Goal: Task Accomplishment & Management: Manage account settings

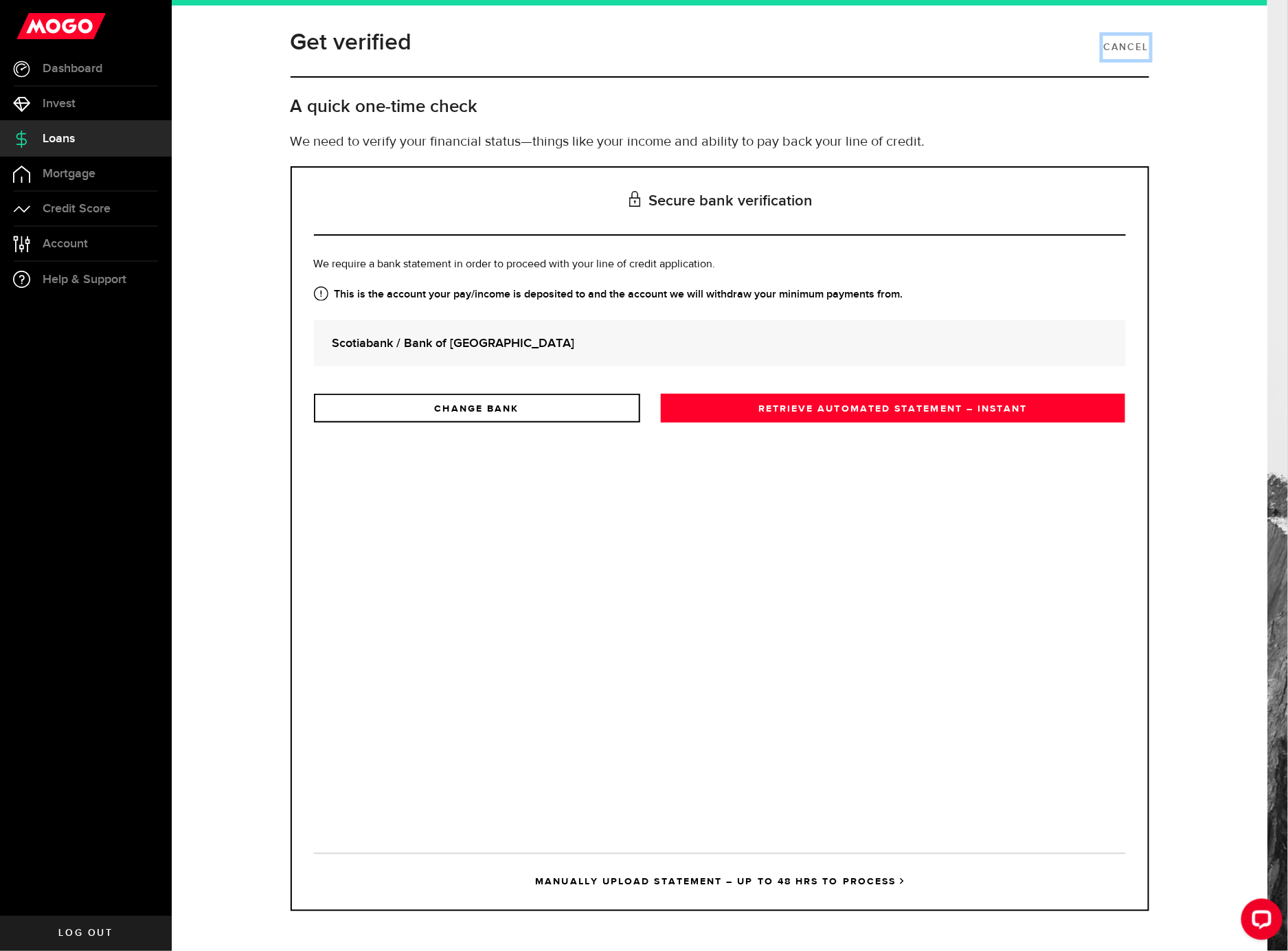
click at [1118, 40] on link "Cancel" at bounding box center [1126, 48] width 45 height 23
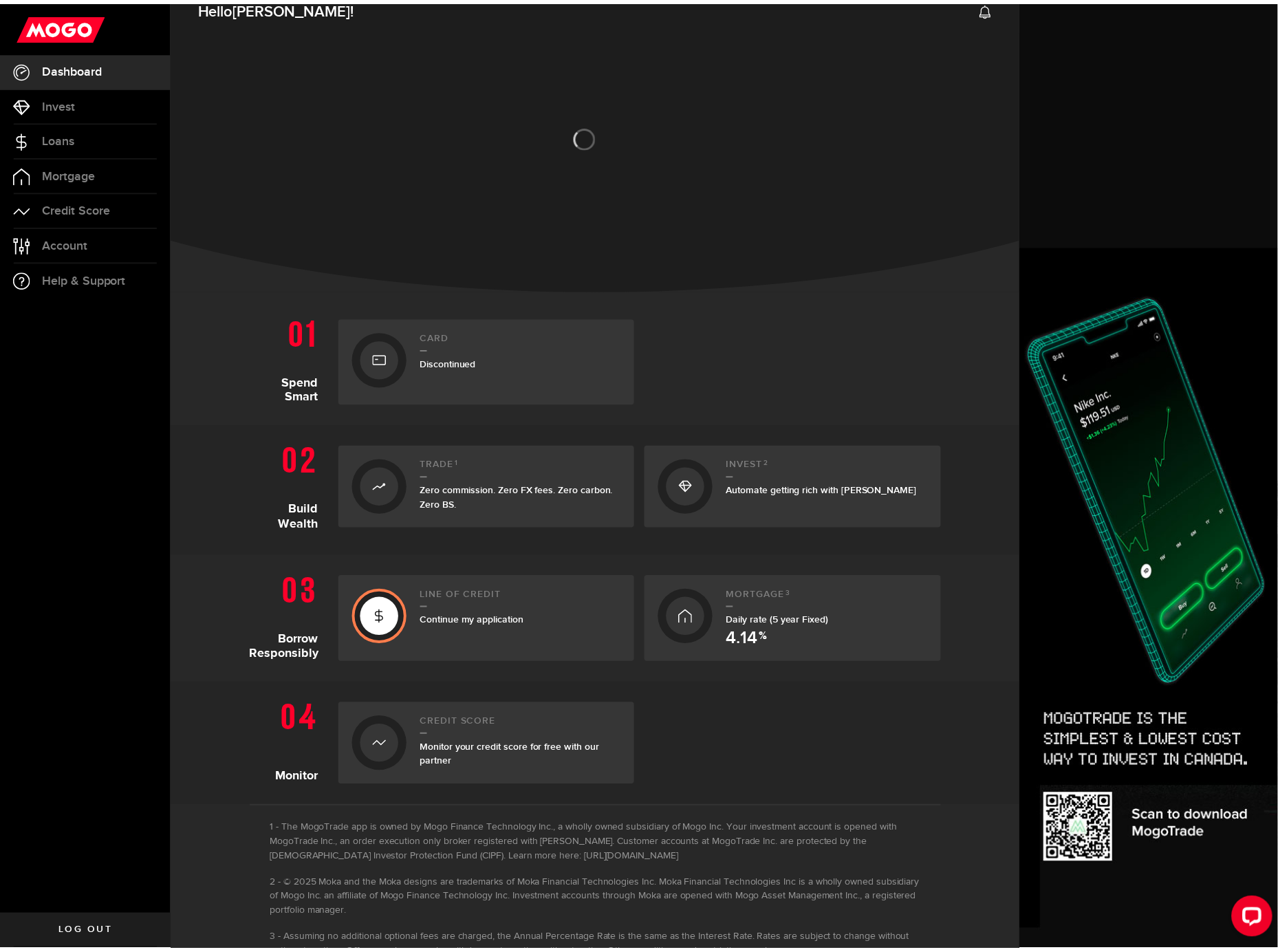
scroll to position [59, 0]
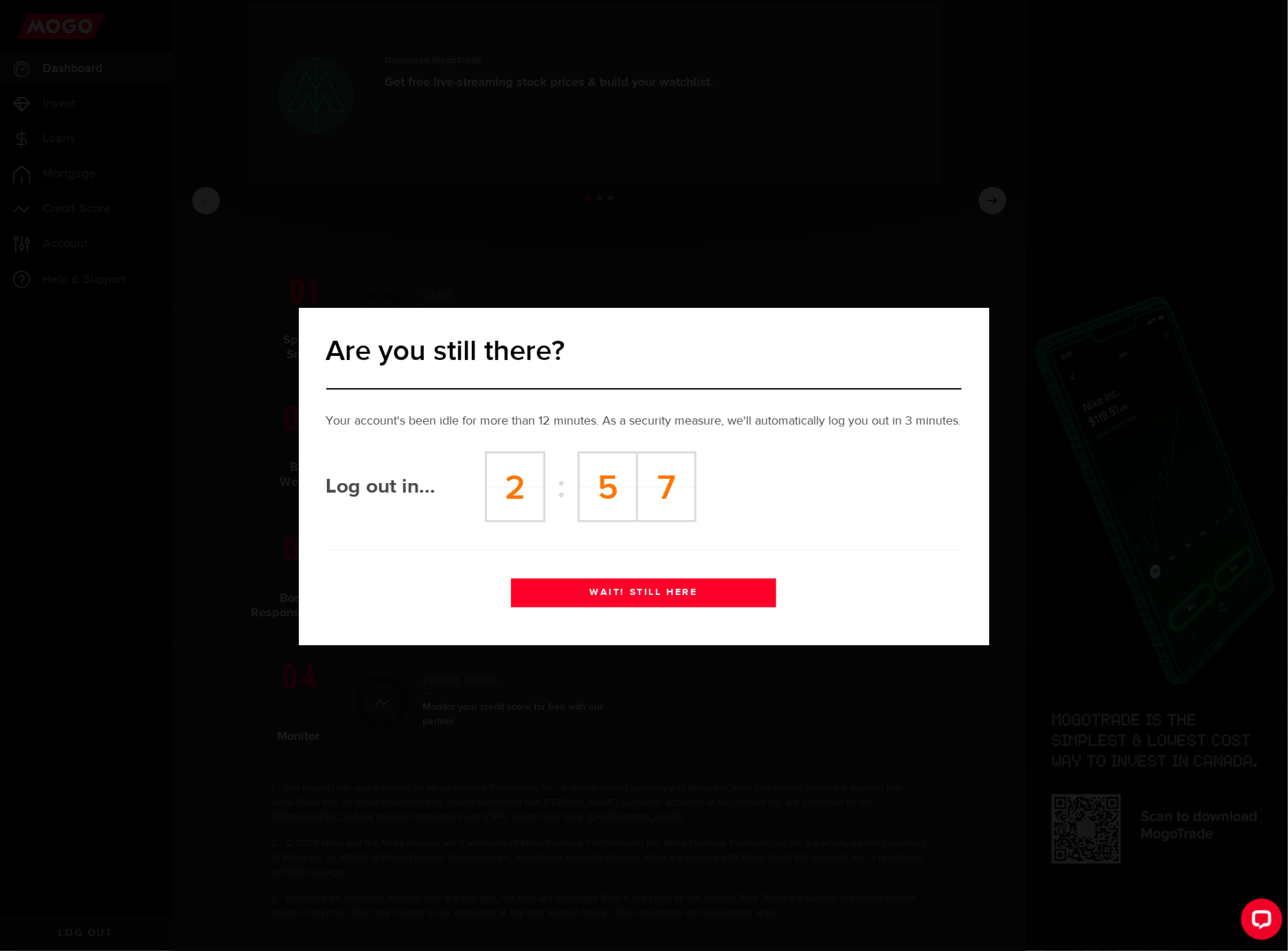
click at [642, 589] on button "WAIT! STILL HERE" at bounding box center [643, 593] width 265 height 29
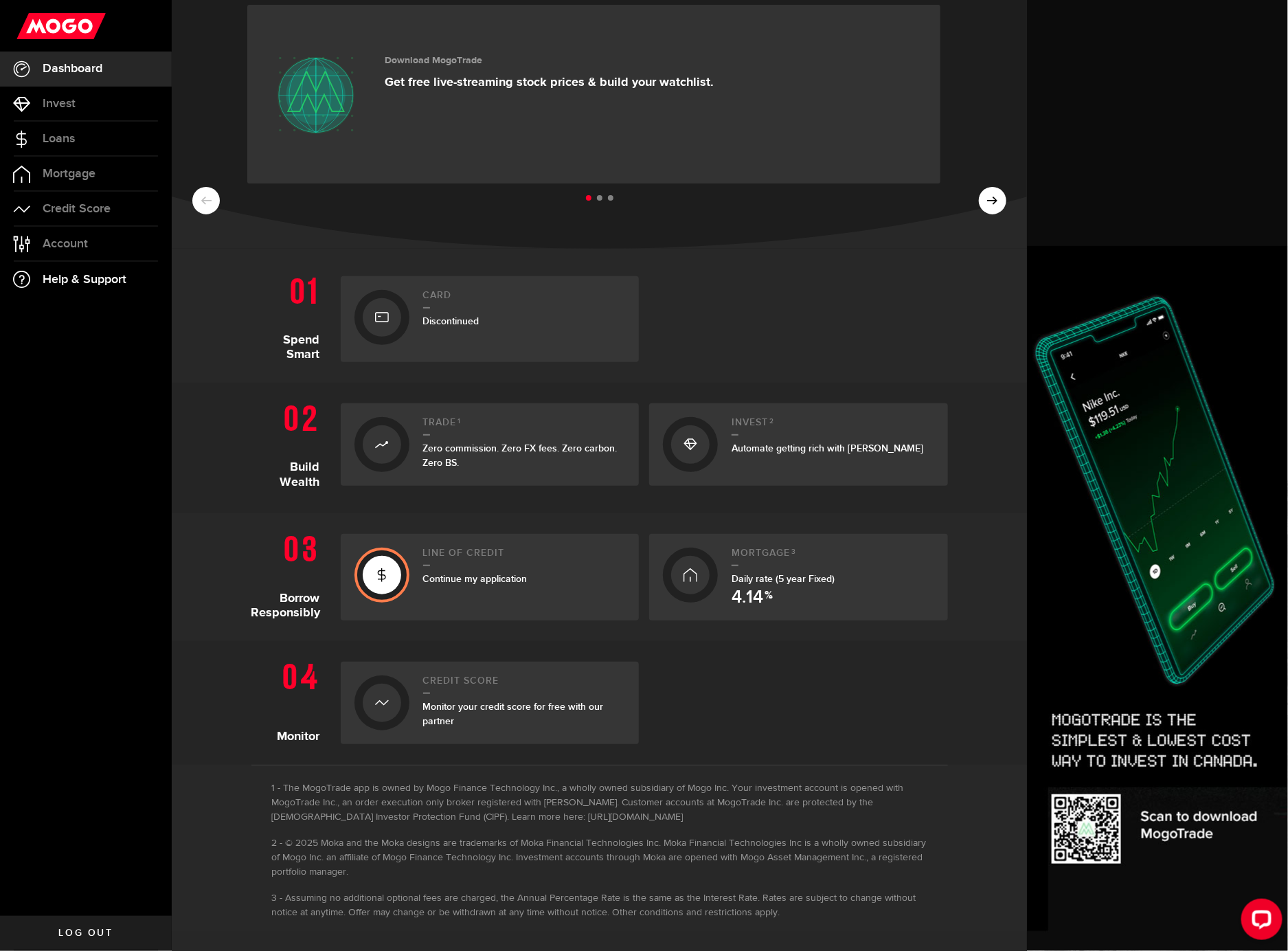
click at [79, 268] on link "Help & Support" at bounding box center [86, 279] width 172 height 35
click at [72, 241] on span "Account" at bounding box center [65, 244] width 45 height 12
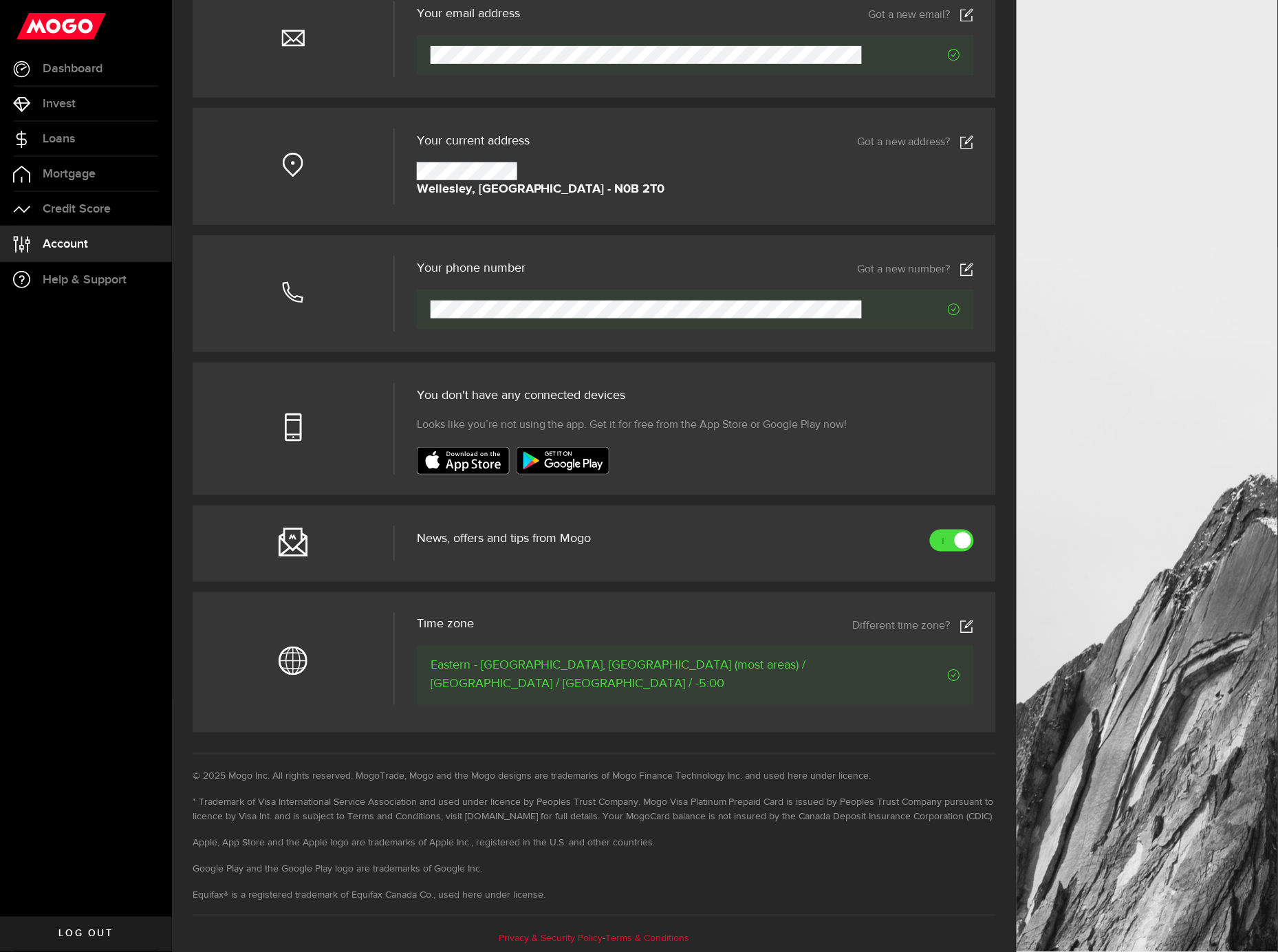
scroll to position [160, 0]
click at [73, 74] on span "Dashboard" at bounding box center [72, 69] width 60 height 12
